Goal: Task Accomplishment & Management: Use online tool/utility

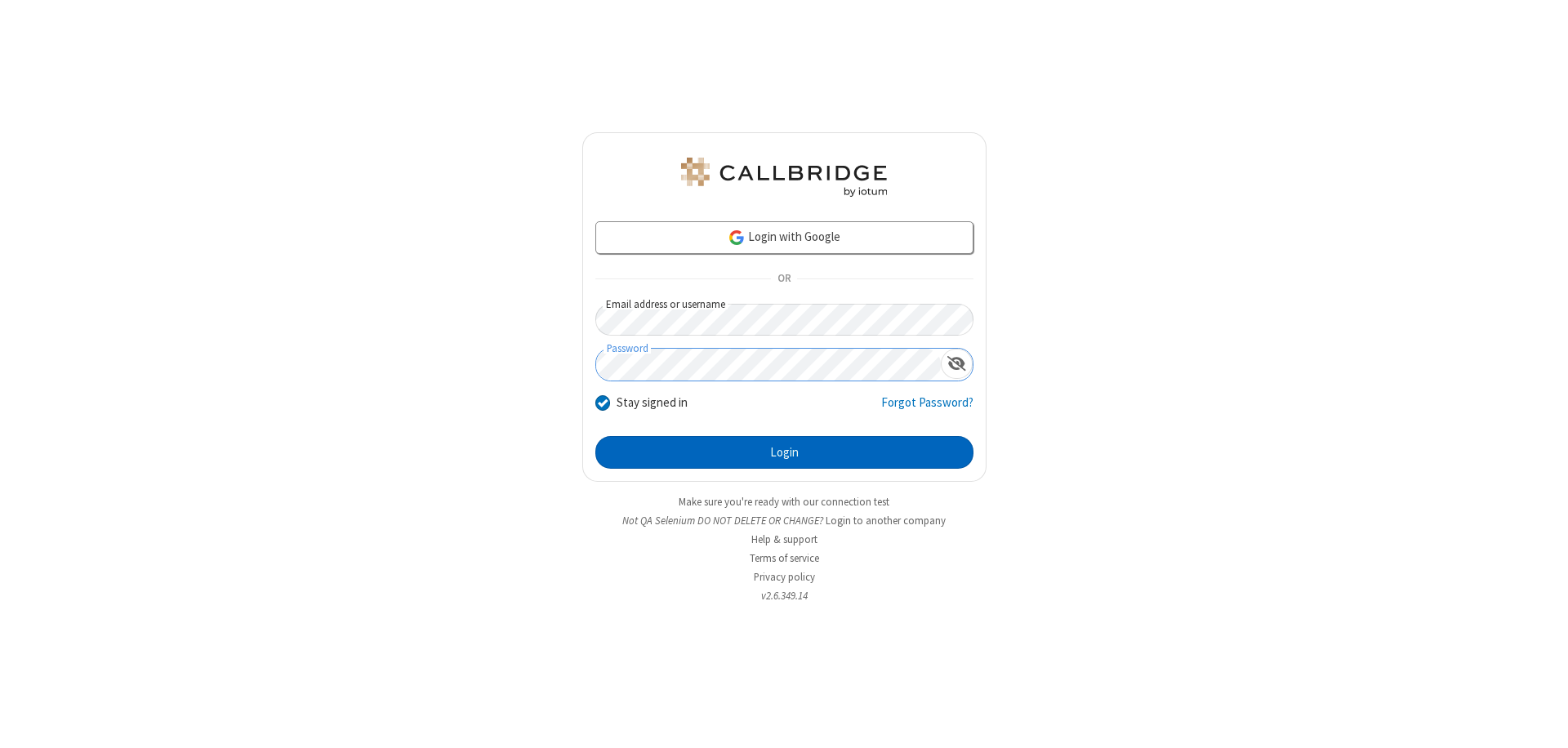
click at [784, 453] on button "Login" at bounding box center [784, 452] width 378 height 33
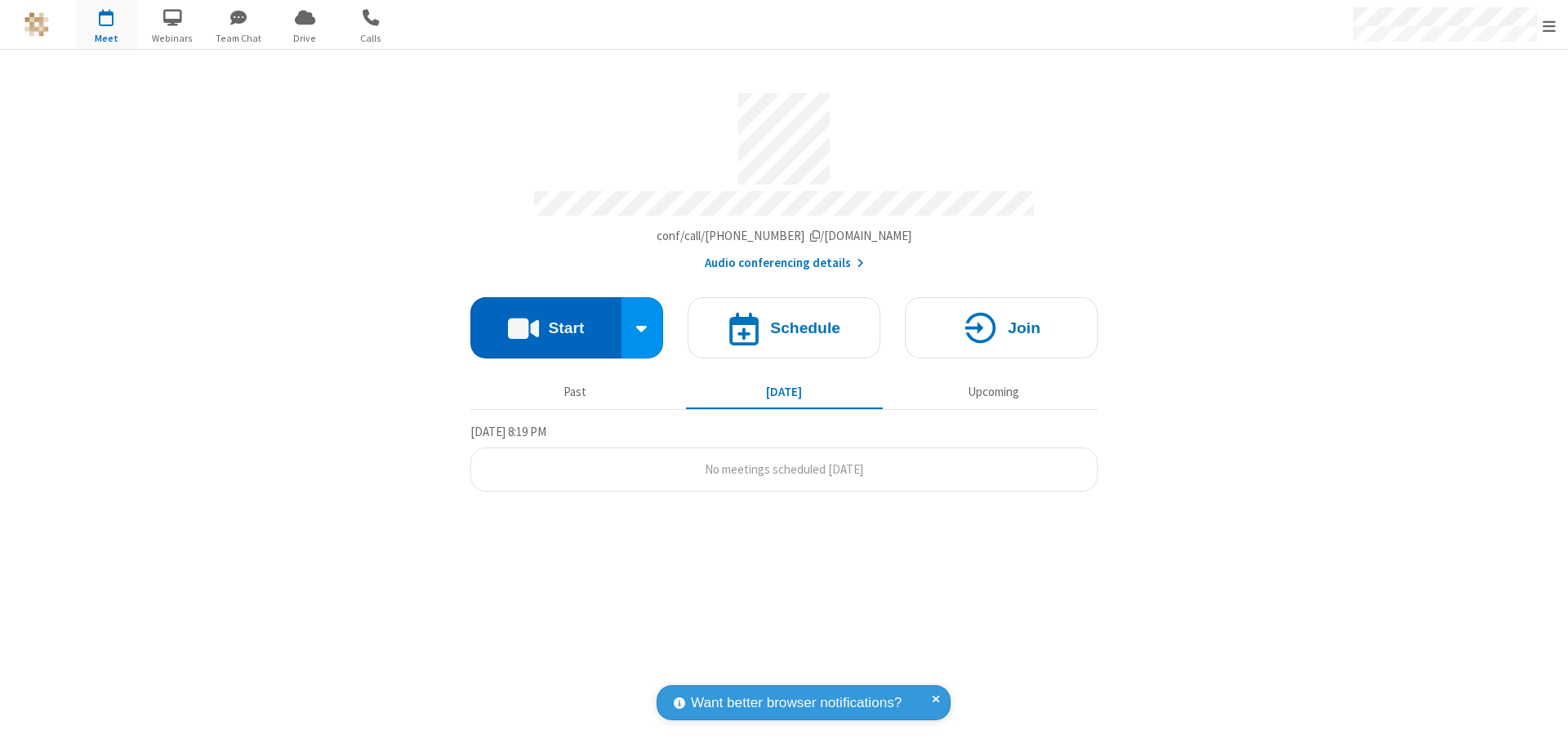
click at [546, 320] on button "Start" at bounding box center [546, 327] width 151 height 61
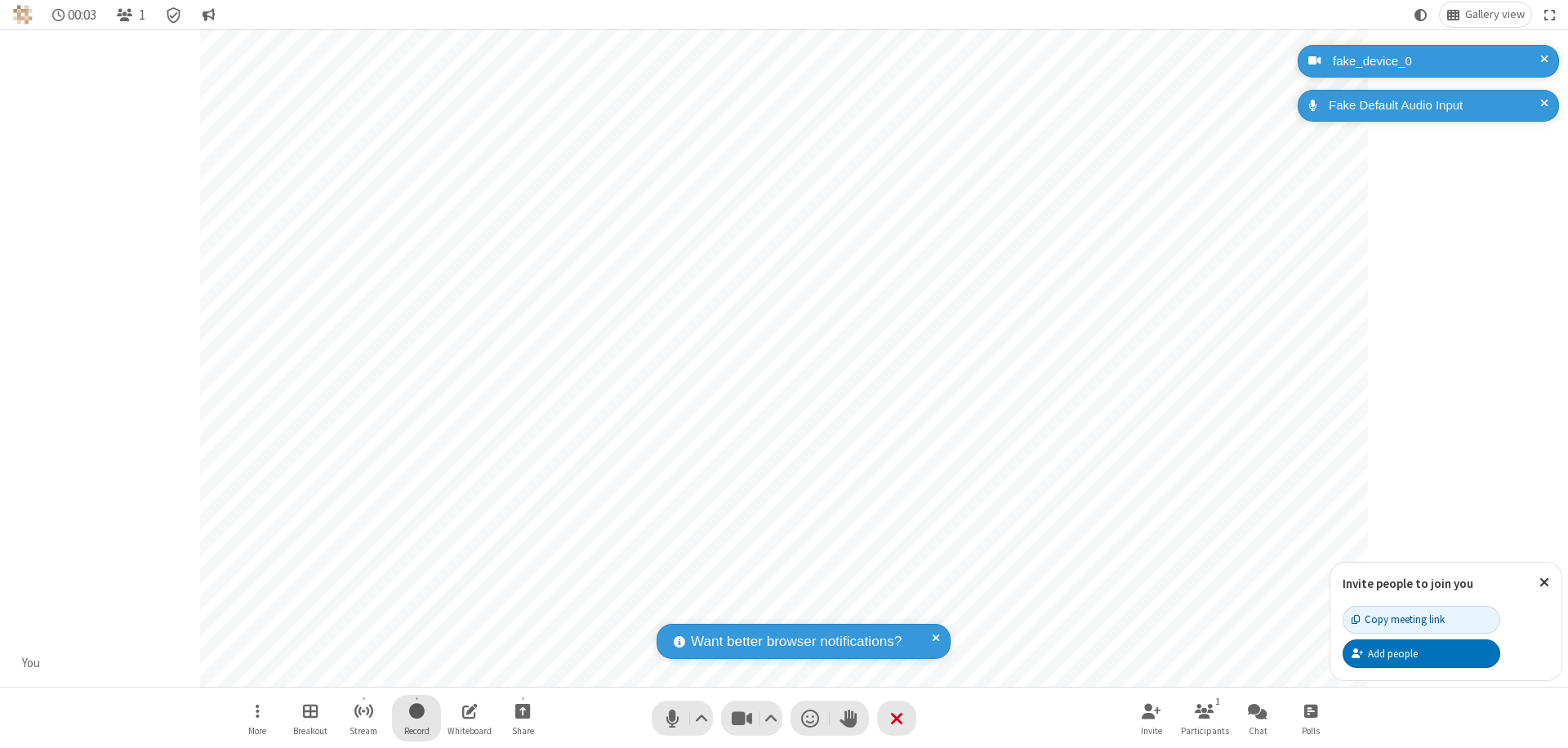
click at [416, 718] on span "Start recording" at bounding box center [417, 711] width 15 height 20
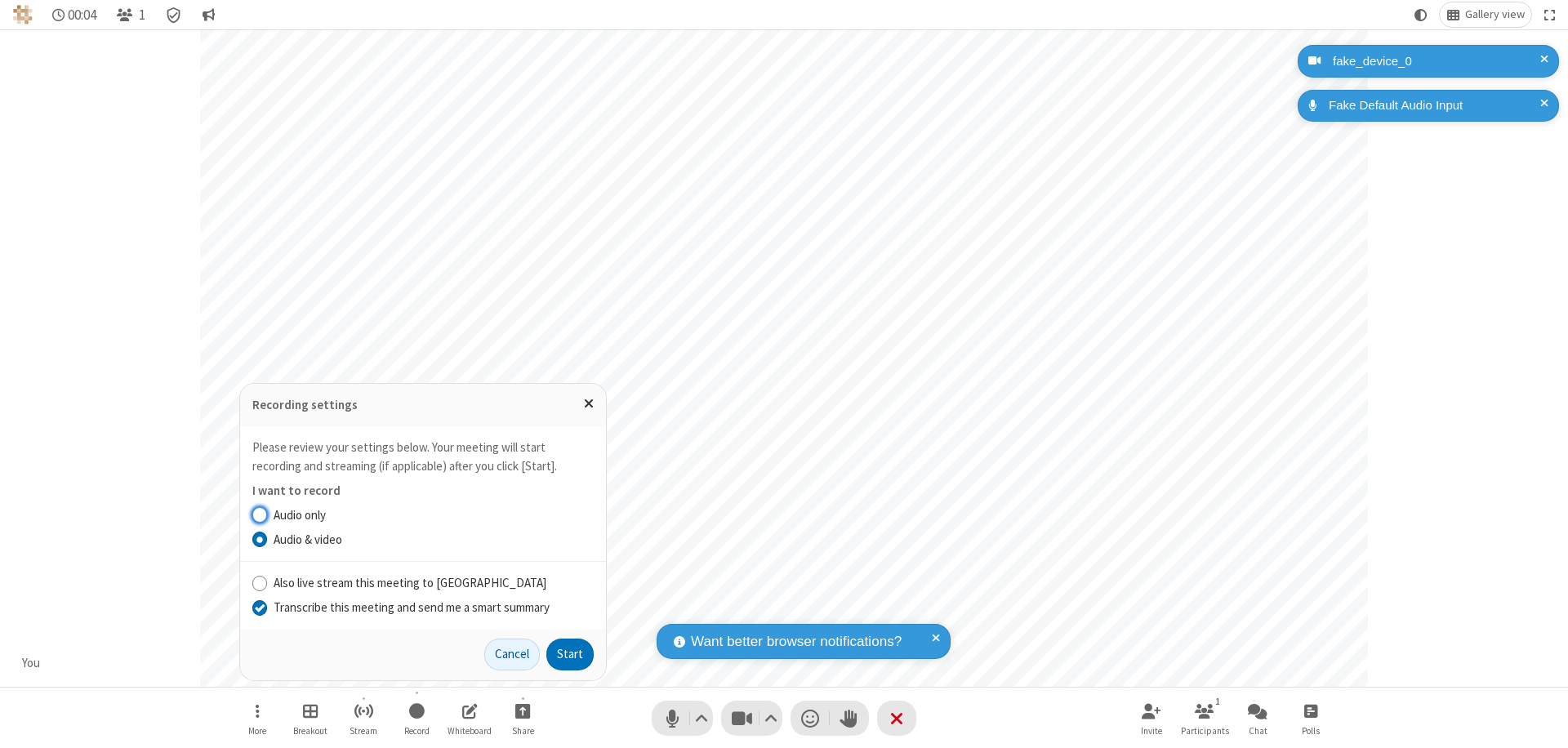
click at [259, 607] on input "Transcribe this meeting and send me a smart summary" at bounding box center [260, 608] width 15 height 17
click at [570, 654] on button "Start" at bounding box center [570, 655] width 47 height 33
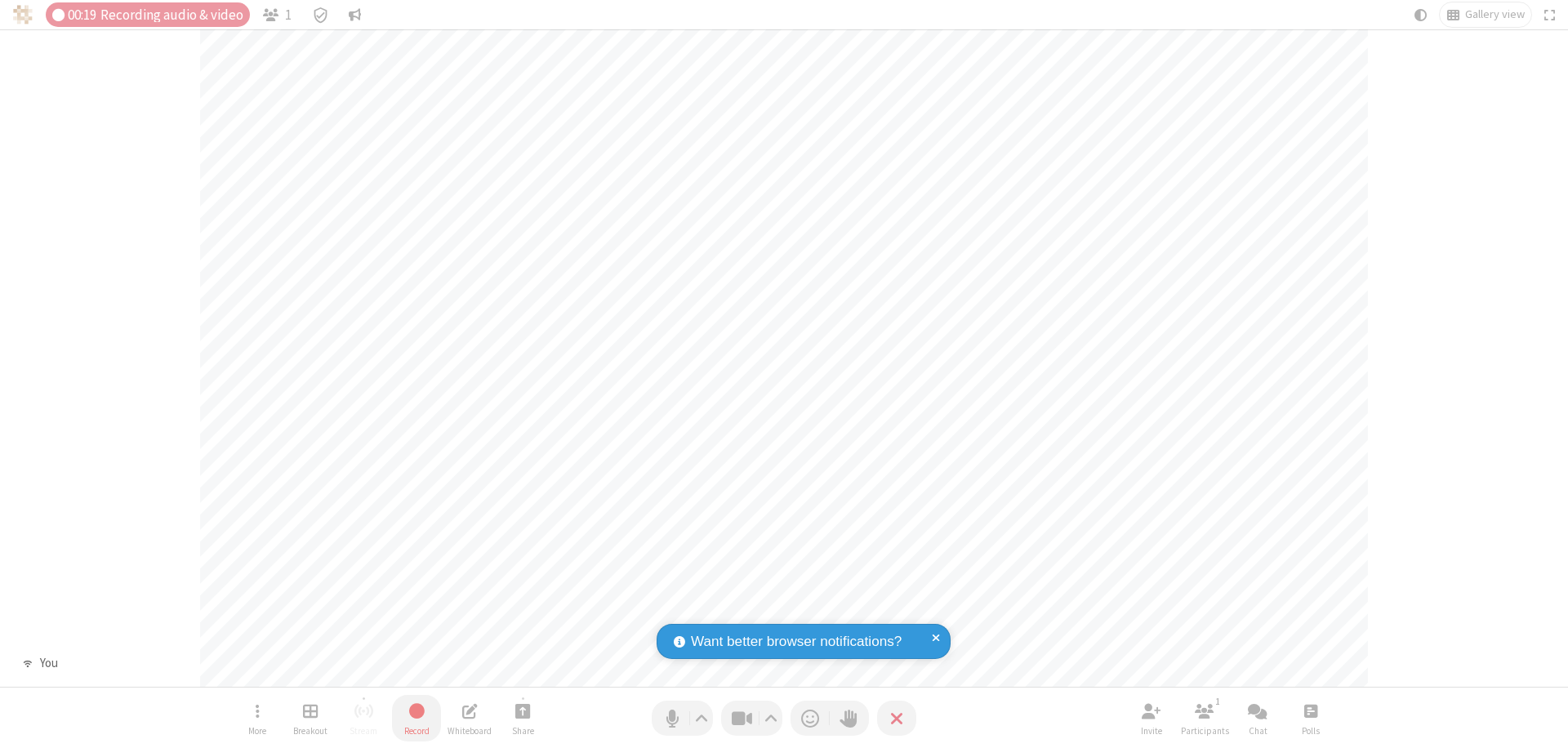
click at [416, 718] on span "Stop recording" at bounding box center [417, 711] width 19 height 20
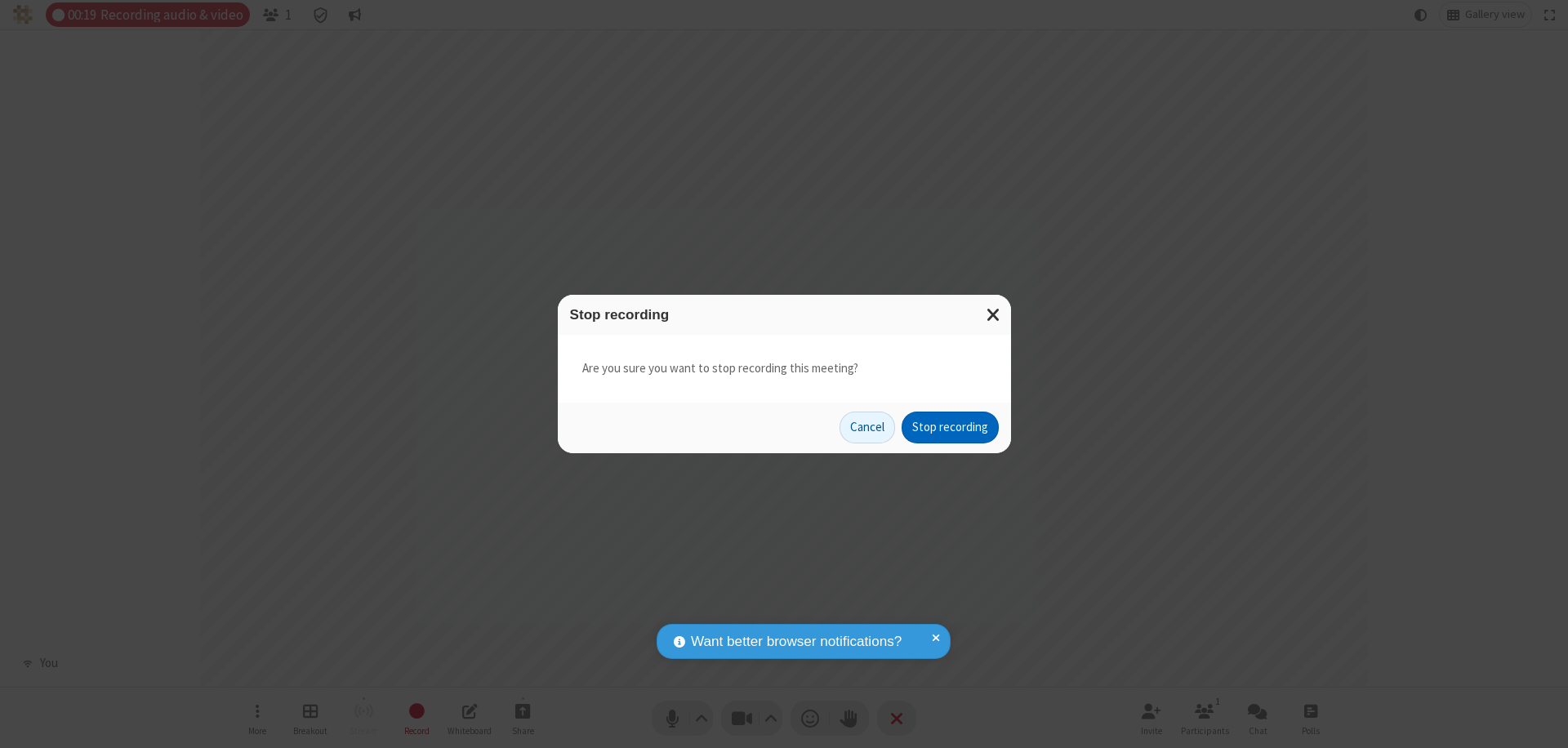
click at [950, 427] on button "Stop recording" at bounding box center [950, 428] width 97 height 33
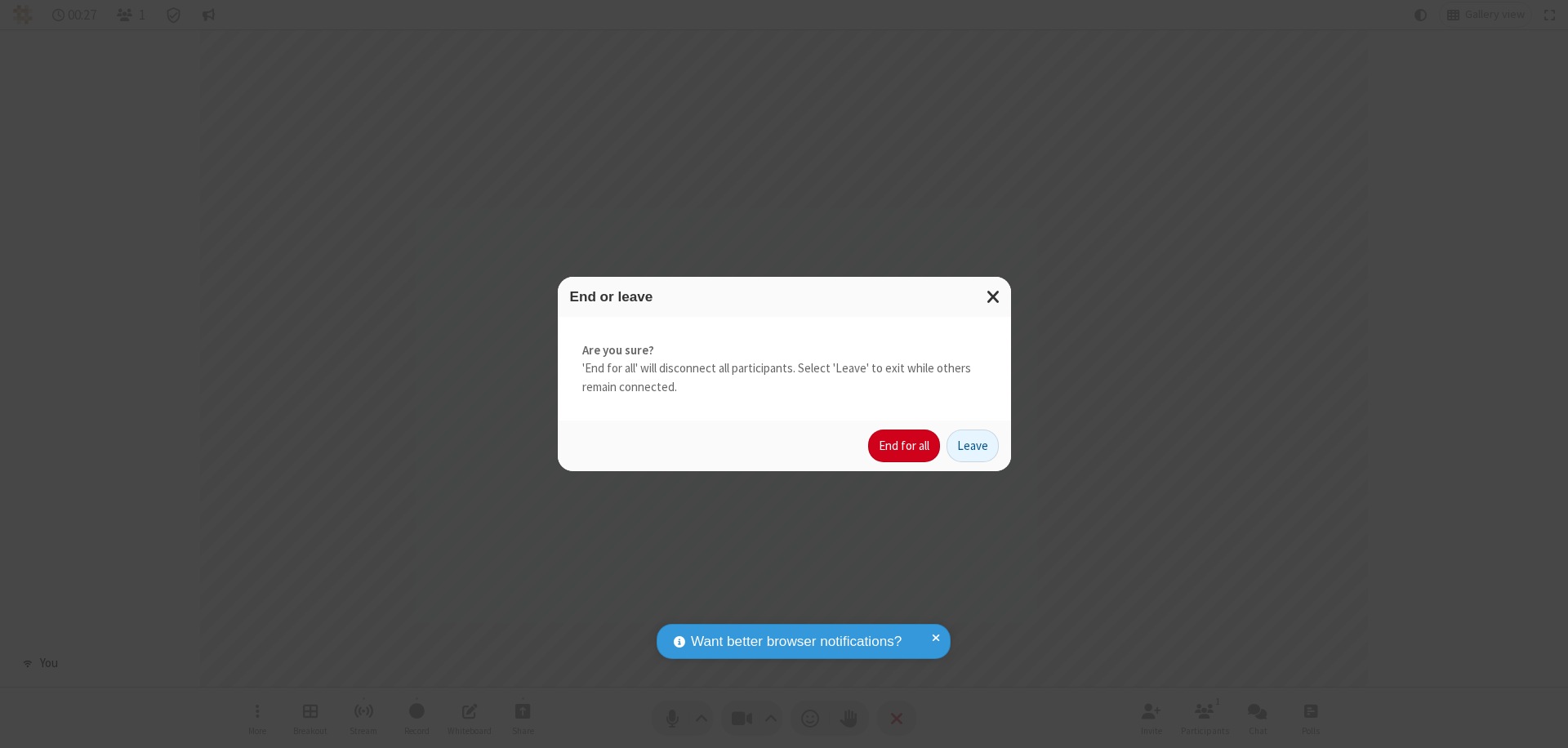
click at [905, 446] on button "End for all" at bounding box center [904, 446] width 72 height 33
